Goal: Task Accomplishment & Management: Complete application form

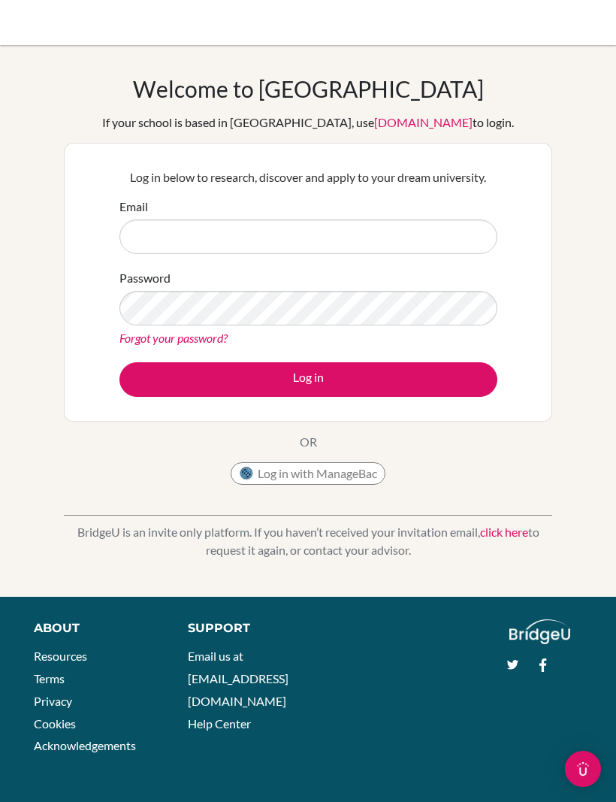
click at [423, 219] on input "Email" at bounding box center [309, 236] width 378 height 35
type input "[EMAIL_ADDRESS][DOMAIN_NAME]"
click at [424, 377] on button "Log in" at bounding box center [309, 379] width 378 height 35
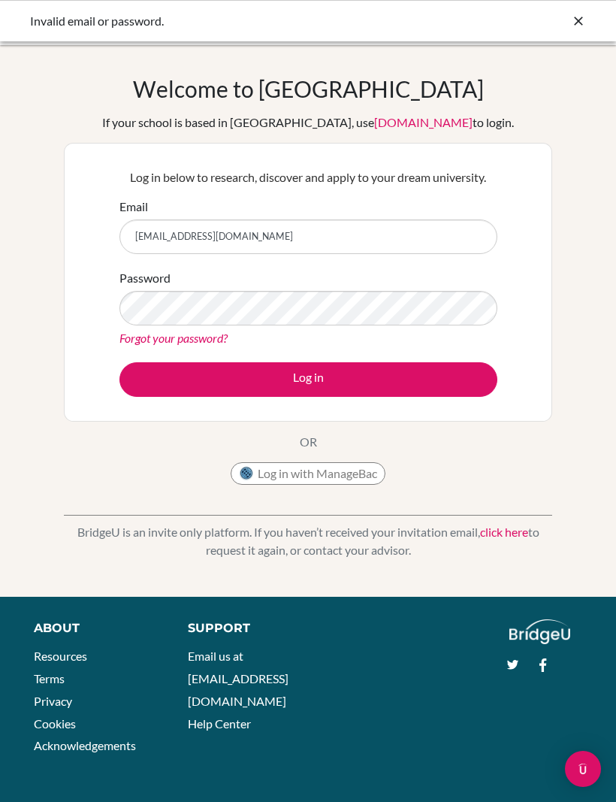
click at [404, 374] on button "Log in" at bounding box center [309, 379] width 378 height 35
